Goal: Task Accomplishment & Management: Use online tool/utility

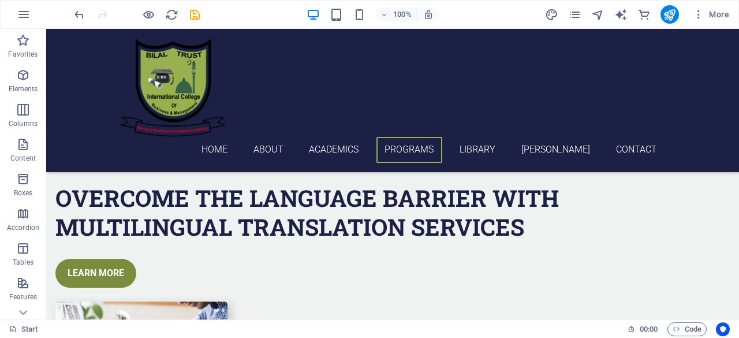
scroll to position [2600, 0]
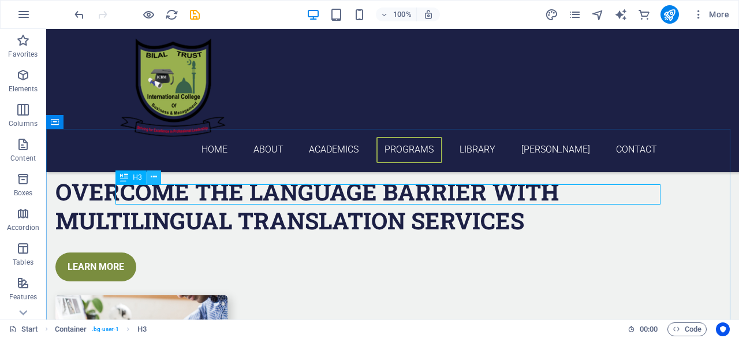
click at [152, 181] on icon at bounding box center [154, 177] width 6 height 12
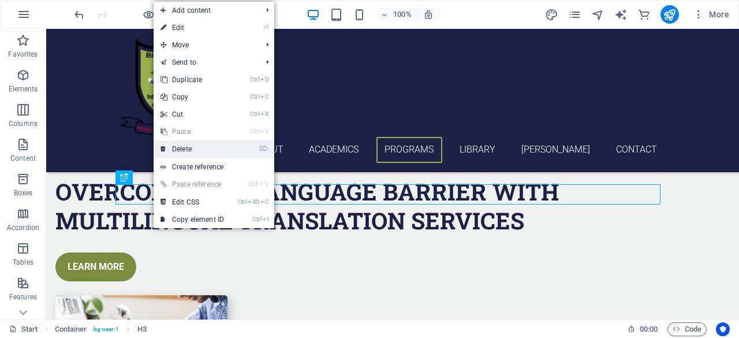
click at [185, 154] on link "⌦ Delete" at bounding box center [192, 148] width 77 height 17
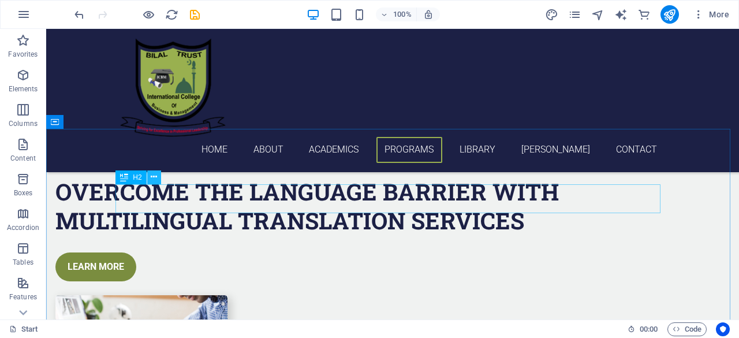
click at [154, 179] on icon at bounding box center [154, 177] width 6 height 12
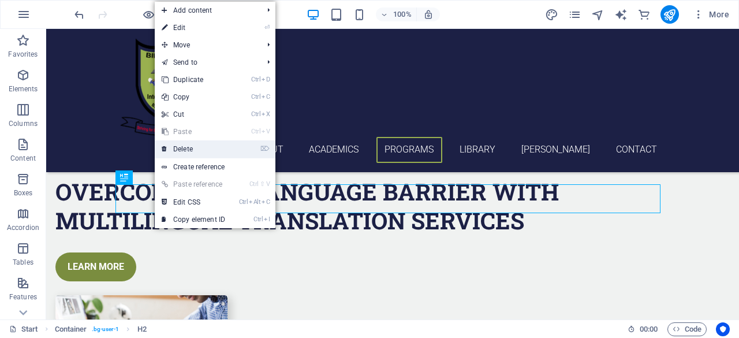
click at [197, 147] on link "⌦ Delete" at bounding box center [193, 148] width 77 height 17
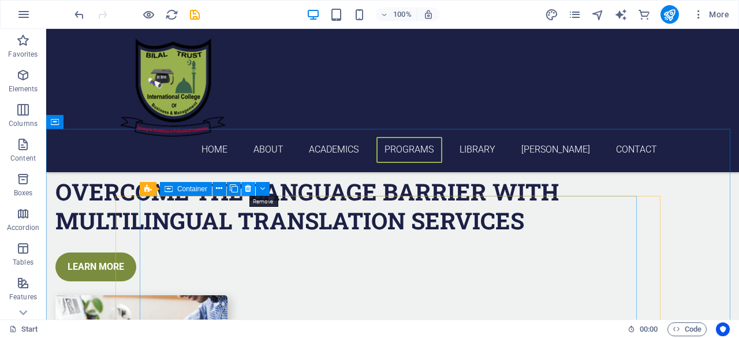
click at [250, 189] on icon at bounding box center [248, 188] width 6 height 12
click at [249, 185] on icon at bounding box center [248, 188] width 6 height 12
click at [248, 191] on icon at bounding box center [248, 188] width 6 height 12
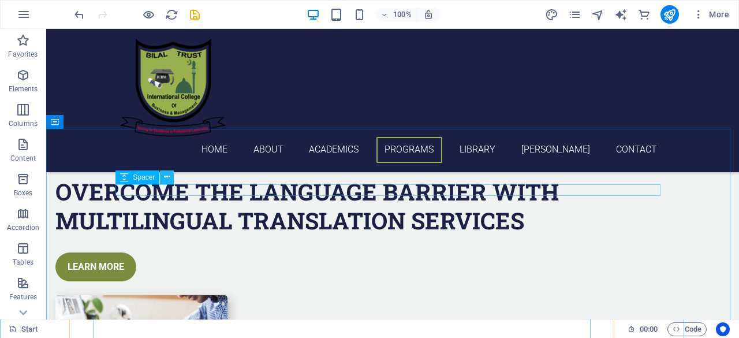
click at [166, 178] on icon at bounding box center [167, 177] width 6 height 12
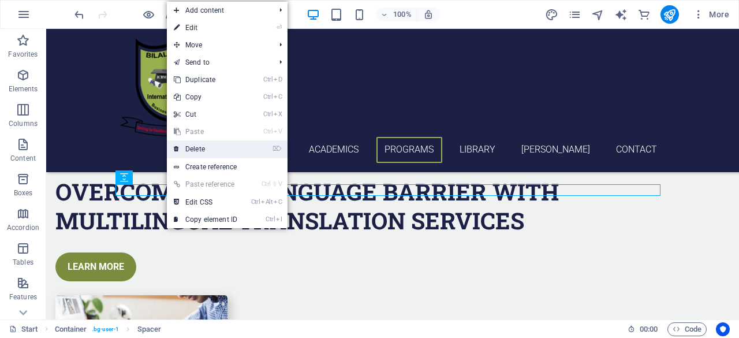
click at [196, 146] on link "⌦ Delete" at bounding box center [205, 148] width 77 height 17
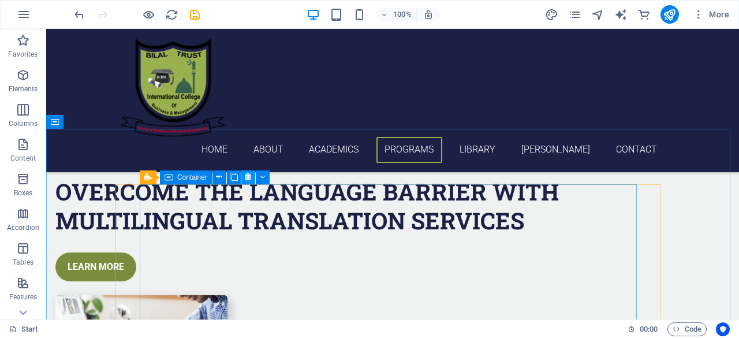
click at [246, 181] on icon at bounding box center [248, 177] width 6 height 12
click at [219, 177] on icon at bounding box center [219, 177] width 6 height 12
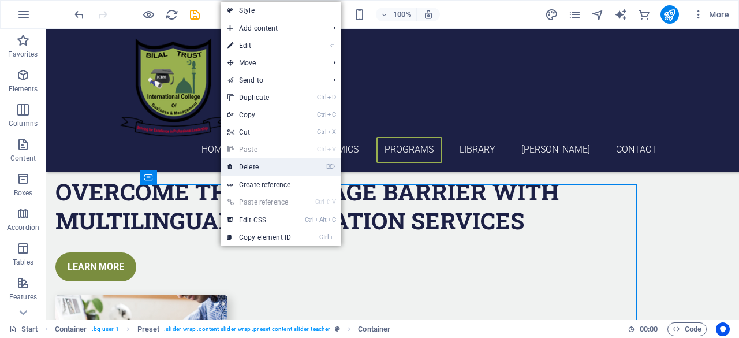
click at [236, 170] on link "⌦ Delete" at bounding box center [258, 166] width 77 height 17
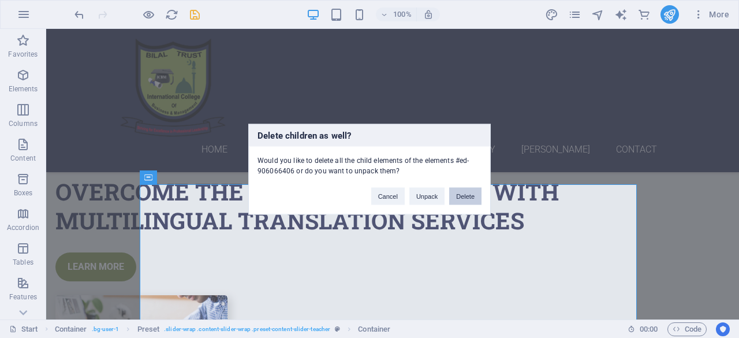
click at [465, 196] on button "Delete" at bounding box center [465, 195] width 32 height 17
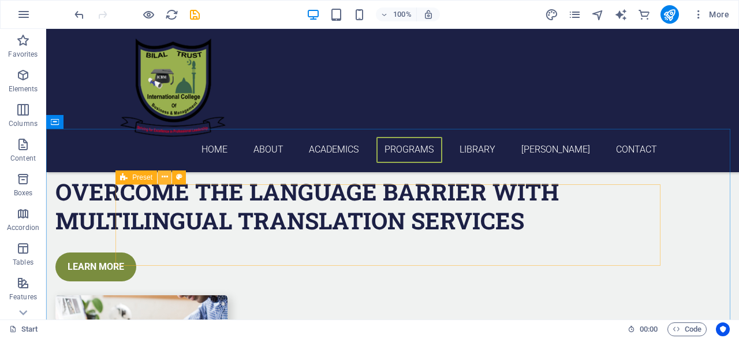
click at [168, 178] on button at bounding box center [165, 177] width 14 height 14
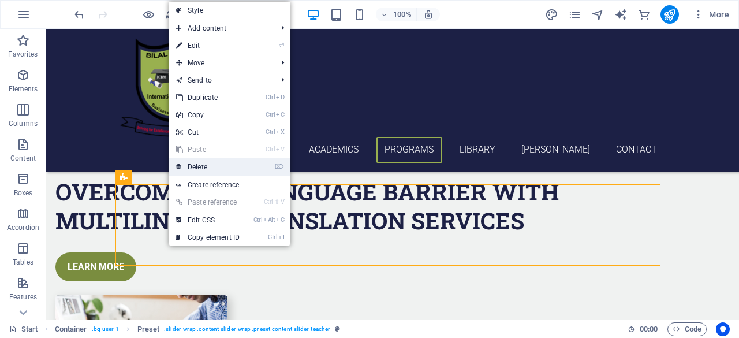
click at [200, 169] on link "⌦ Delete" at bounding box center [207, 166] width 77 height 17
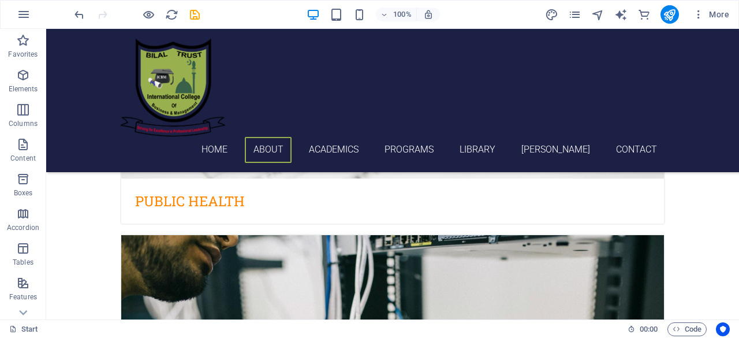
scroll to position [921, 0]
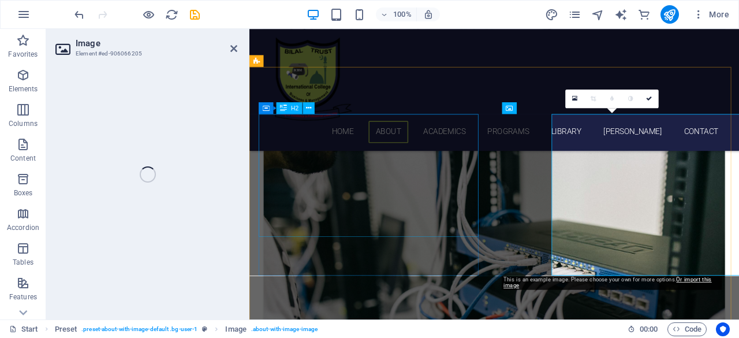
select select "%"
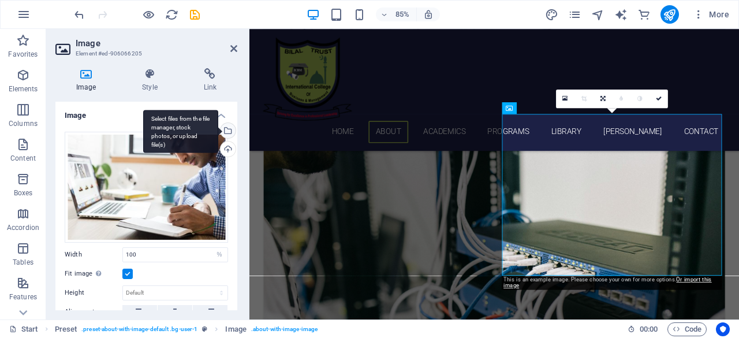
click at [218, 129] on div "Select files from the file manager, stock photos, or upload file(s)" at bounding box center [180, 131] width 75 height 43
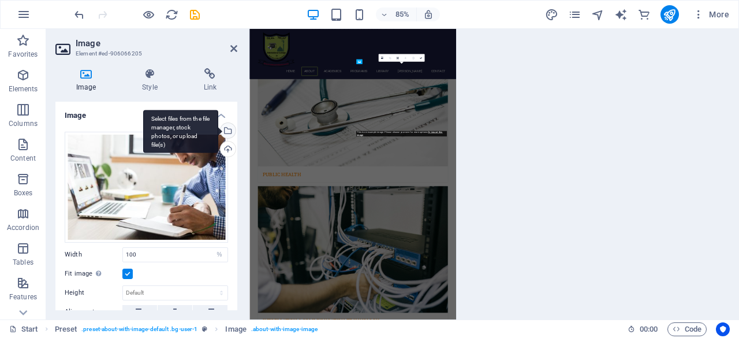
scroll to position [1350, 0]
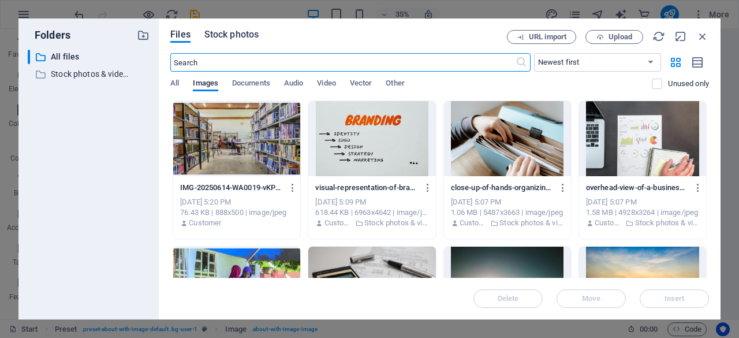
click at [226, 39] on span "Stock photos" at bounding box center [231, 35] width 54 height 14
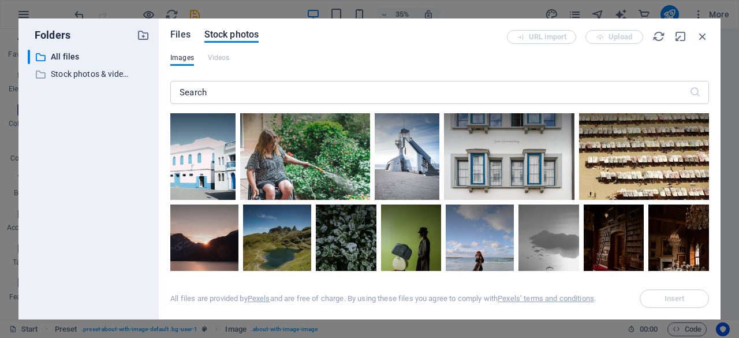
click at [185, 33] on span "Files" at bounding box center [180, 35] width 20 height 14
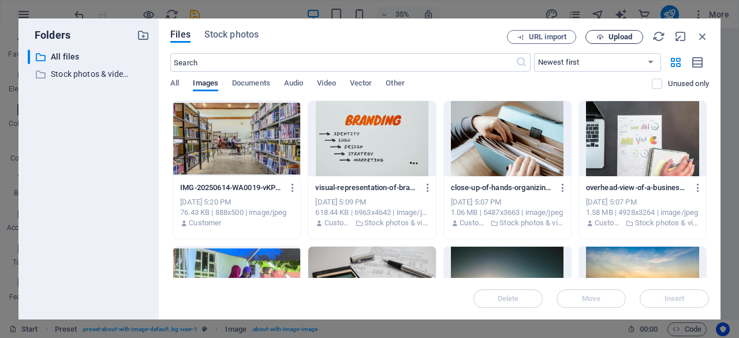
click at [622, 37] on span "Upload" at bounding box center [620, 36] width 24 height 7
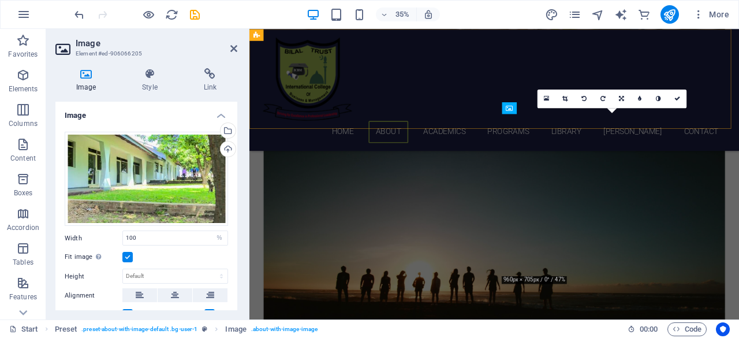
scroll to position [921, 0]
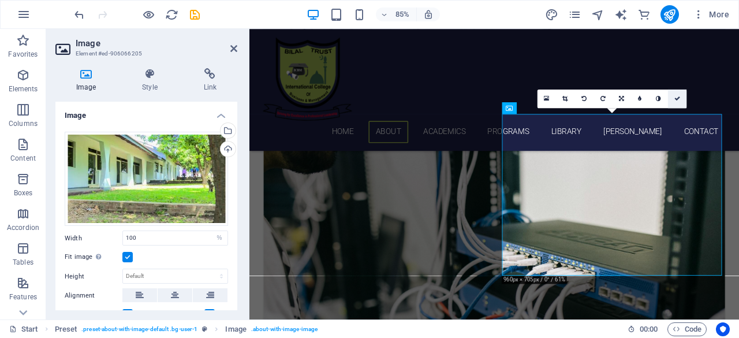
click at [678, 103] on link at bounding box center [677, 98] width 18 height 18
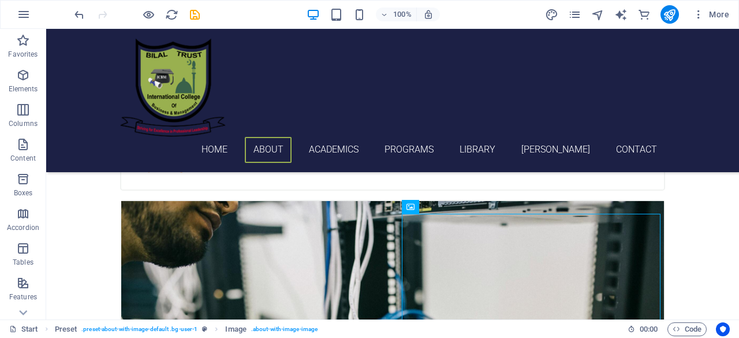
scroll to position [874, 0]
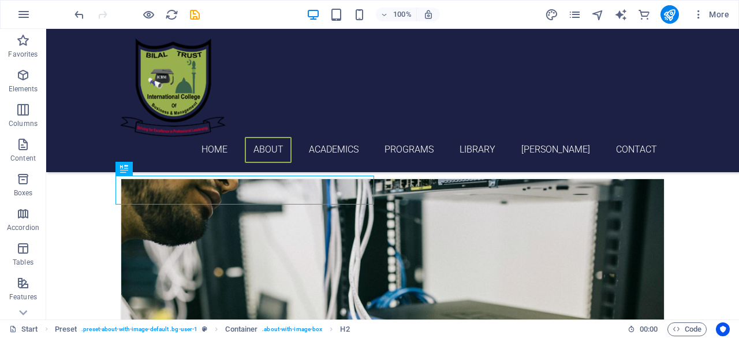
click at [467, 144] on div "Home About Academics Programs Library [PERSON_NAME] Contact" at bounding box center [392, 100] width 693 height 143
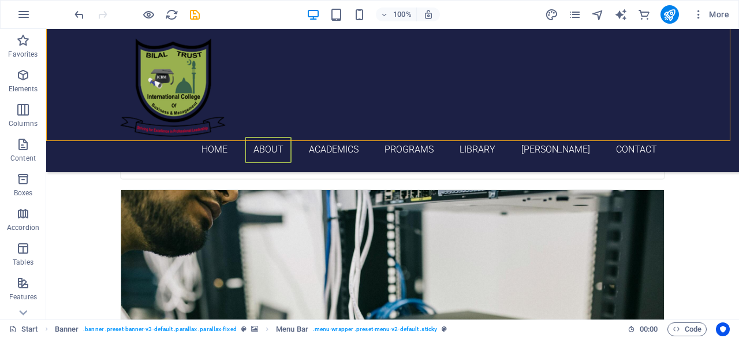
scroll to position [906, 0]
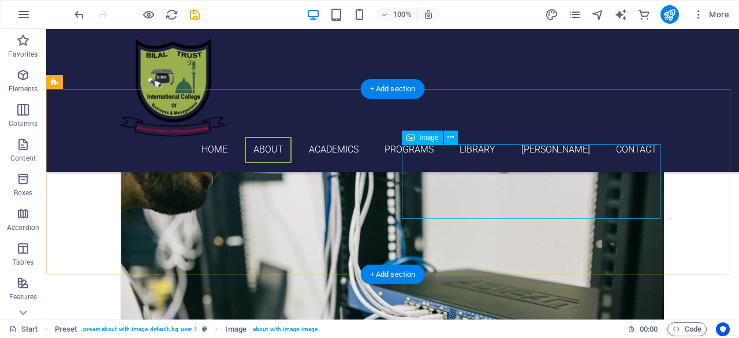
select select "%"
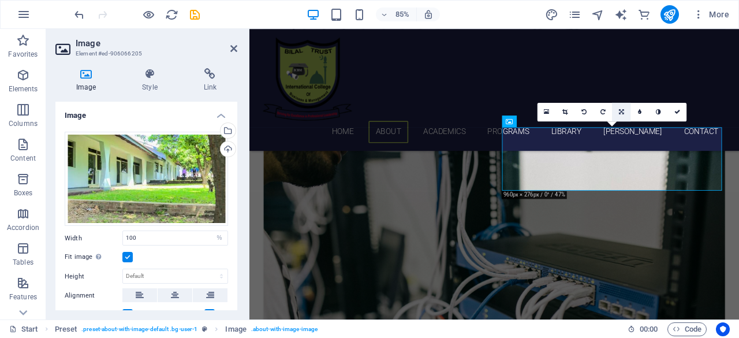
click at [619, 116] on link at bounding box center [621, 111] width 18 height 18
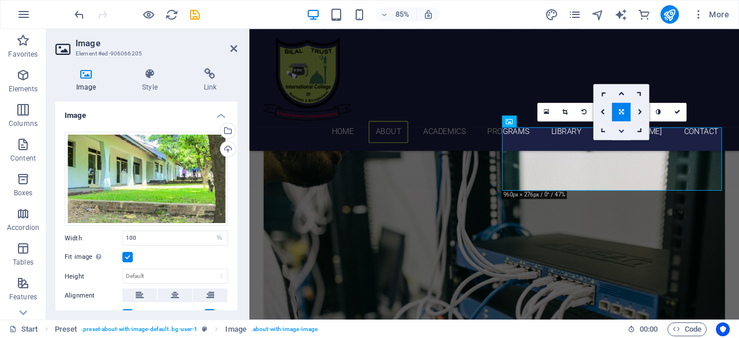
click at [620, 128] on icon at bounding box center [621, 131] width 6 height 6
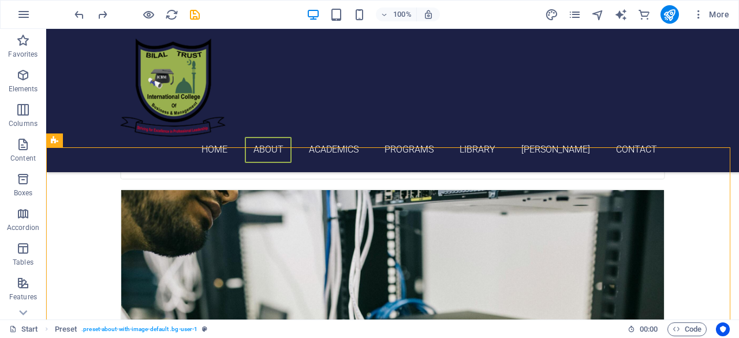
scroll to position [810, 0]
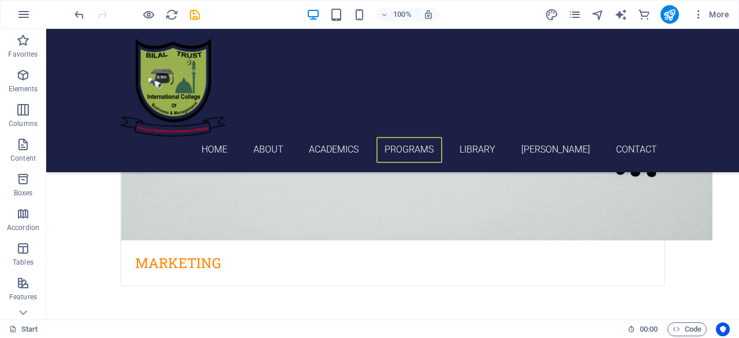
scroll to position [2353, 0]
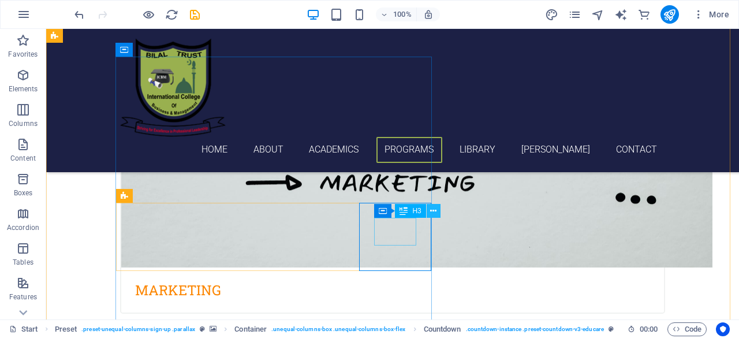
click at [432, 215] on icon at bounding box center [433, 211] width 6 height 12
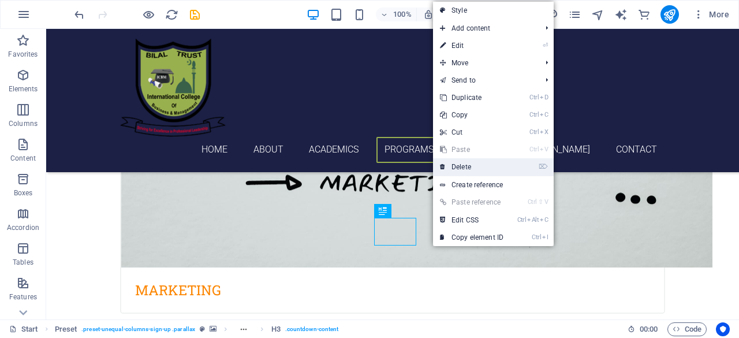
click at [468, 168] on link "⌦ Delete" at bounding box center [471, 166] width 77 height 17
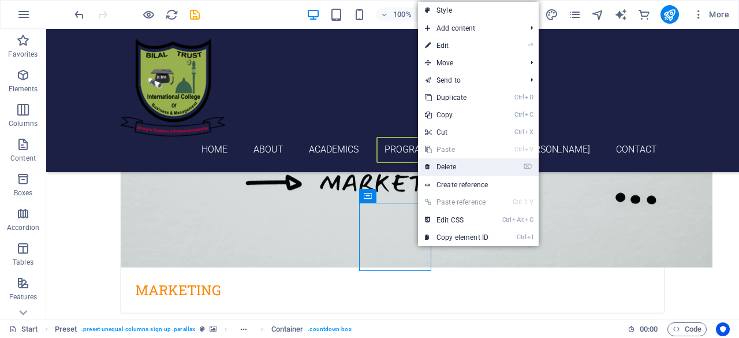
click at [447, 168] on link "⌦ Delete" at bounding box center [456, 166] width 77 height 17
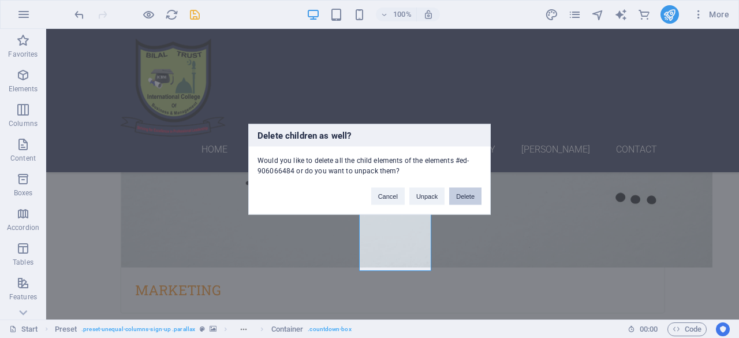
drag, startPoint x: 416, startPoint y: 171, endPoint x: 462, endPoint y: 200, distance: 54.4
click at [462, 200] on button "Delete" at bounding box center [465, 195] width 32 height 17
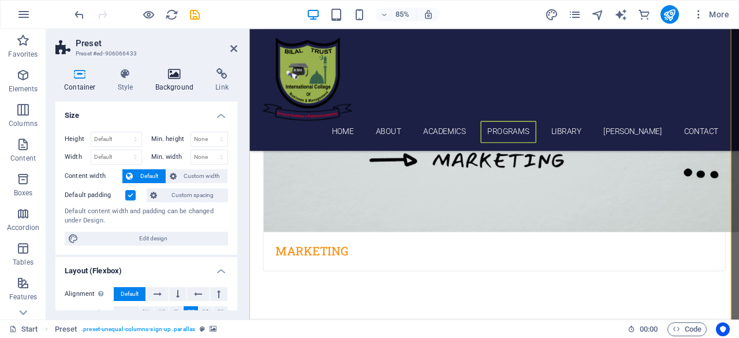
click at [173, 84] on h4 "Background" at bounding box center [177, 80] width 61 height 24
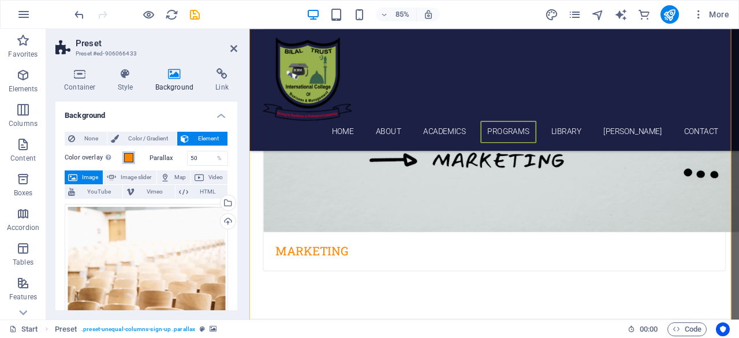
click at [126, 161] on span at bounding box center [128, 157] width 9 height 9
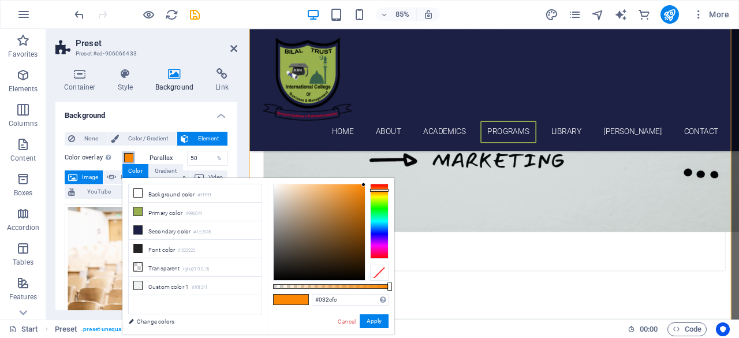
click at [376, 231] on div at bounding box center [379, 221] width 18 height 75
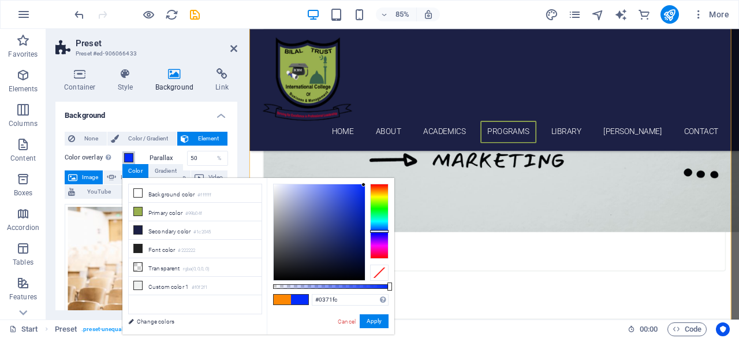
click at [376, 227] on div at bounding box center [379, 221] width 18 height 75
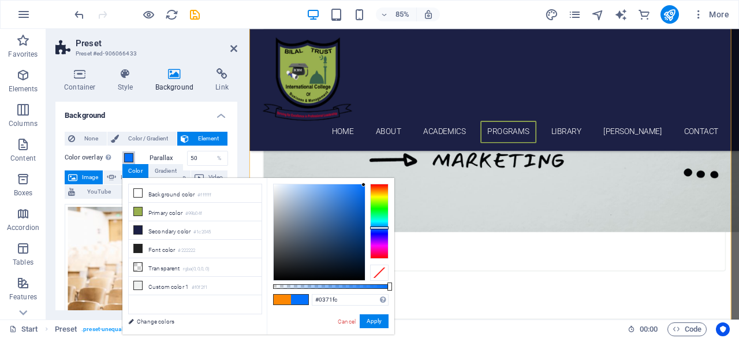
click at [334, 211] on div at bounding box center [319, 232] width 91 height 96
click at [294, 194] on div at bounding box center [319, 232] width 91 height 96
click at [138, 211] on icon at bounding box center [138, 211] width 8 height 8
type input "#99b04f"
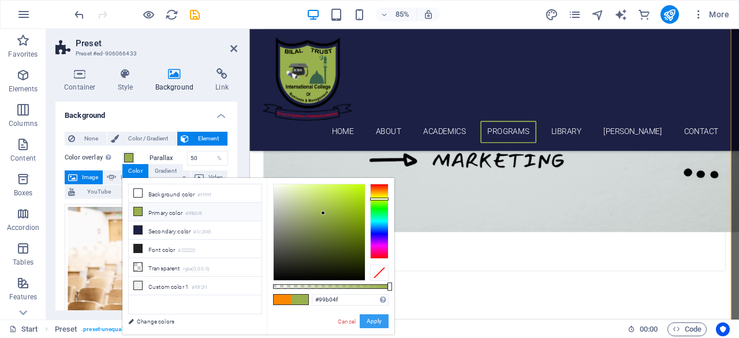
click at [373, 320] on button "Apply" at bounding box center [374, 321] width 29 height 14
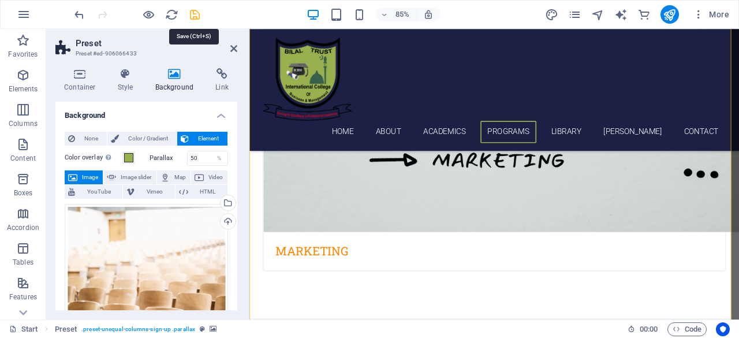
click at [192, 16] on icon "save" at bounding box center [194, 14] width 13 height 13
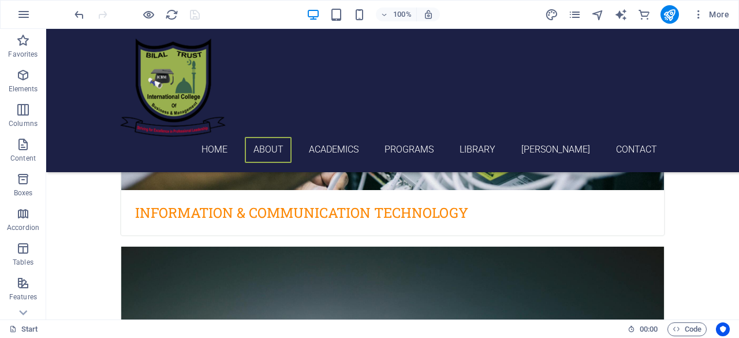
scroll to position [1162, 0]
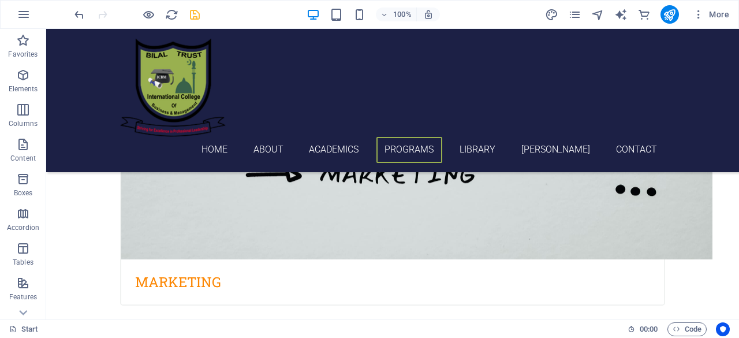
scroll to position [2350, 0]
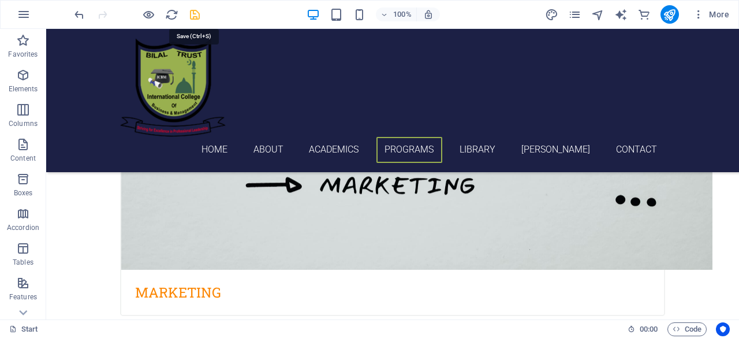
click at [195, 18] on icon "save" at bounding box center [194, 14] width 13 height 13
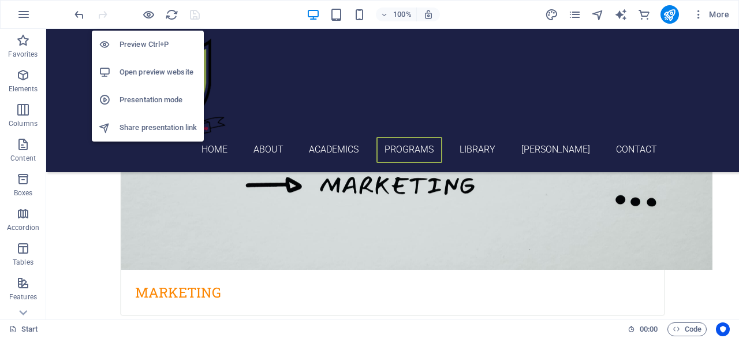
click at [147, 76] on h6 "Open preview website" at bounding box center [157, 72] width 77 height 14
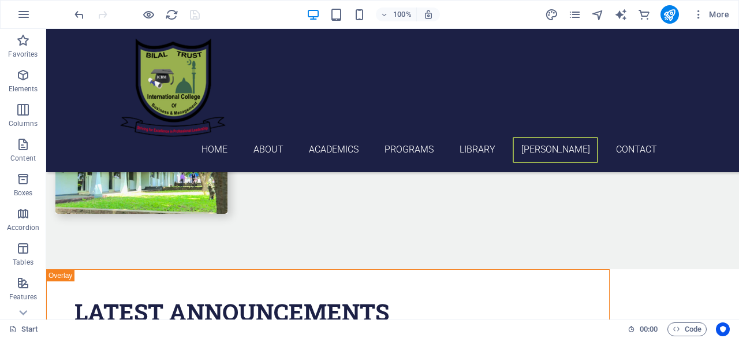
scroll to position [2776, 0]
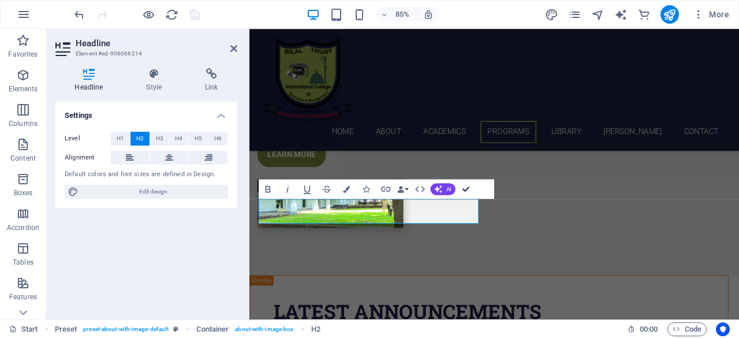
drag, startPoint x: 467, startPoint y: 192, endPoint x: 421, endPoint y: 163, distance: 54.4
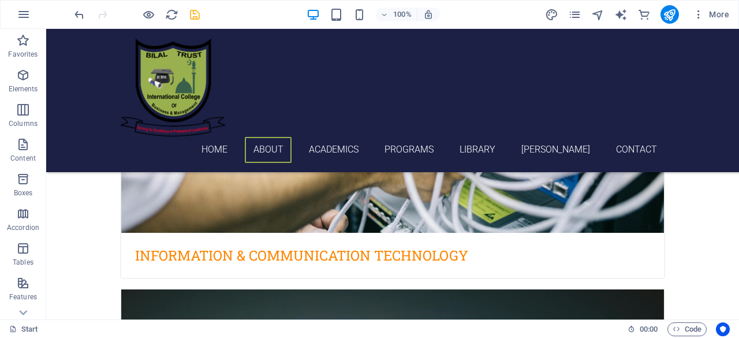
scroll to position [1448, 0]
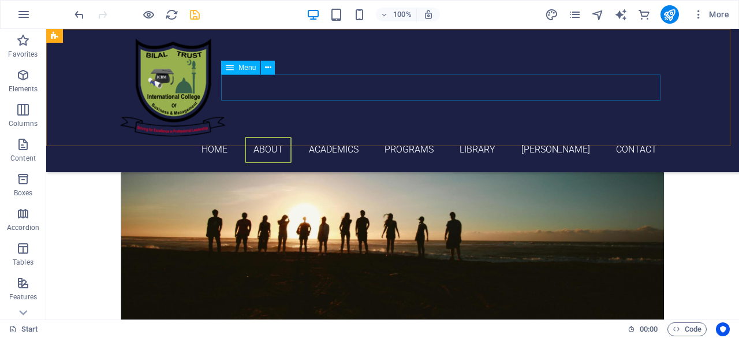
click at [311, 137] on nav "Home About Academics Programs Library [PERSON_NAME] Contact" at bounding box center [392, 150] width 545 height 26
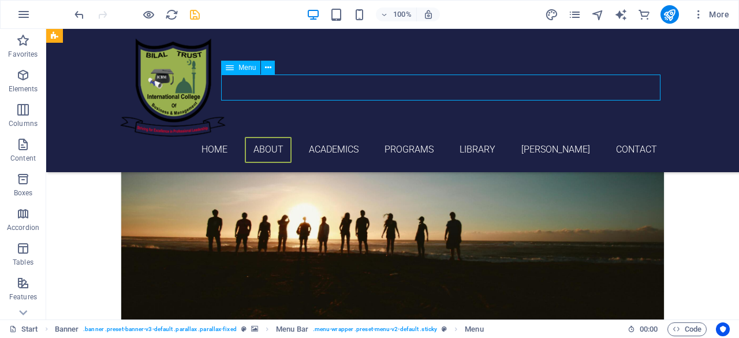
click at [368, 137] on nav "Home About Academics Programs Library [PERSON_NAME] Contact" at bounding box center [392, 150] width 545 height 26
